Goal: Task Accomplishment & Management: Use online tool/utility

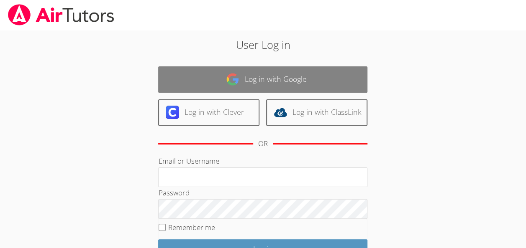
click at [277, 79] on link "Log in with Google" at bounding box center [262, 79] width 209 height 26
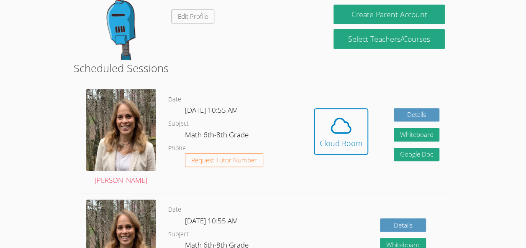
scroll to position [161, 0]
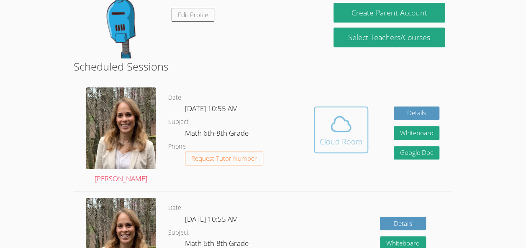
click at [347, 128] on icon at bounding box center [340, 123] width 23 height 23
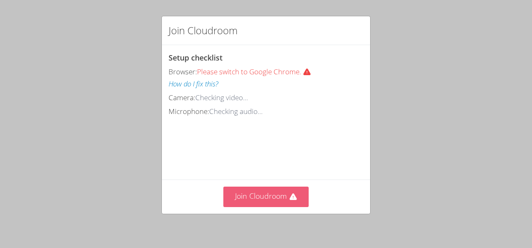
click at [259, 196] on button "Join Cloudroom" at bounding box center [266, 197] width 86 height 20
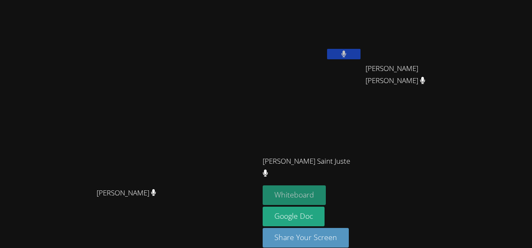
click at [326, 196] on button "Whiteboard" at bounding box center [294, 196] width 63 height 20
